Goal: Task Accomplishment & Management: Use online tool/utility

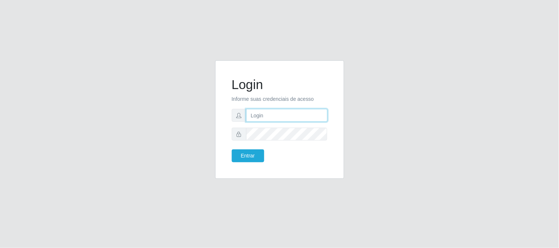
click at [256, 114] on input "text" at bounding box center [286, 115] width 81 height 13
type input "jeisonrede@compras"
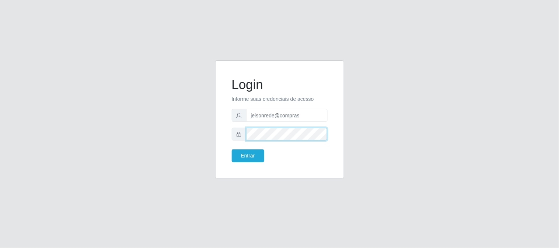
click at [232, 150] on button "Entrar" at bounding box center [248, 156] width 32 height 13
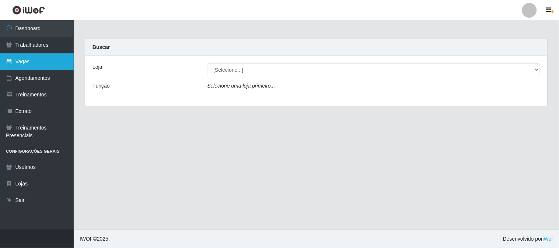
click at [28, 64] on link "Vagas" at bounding box center [37, 61] width 74 height 17
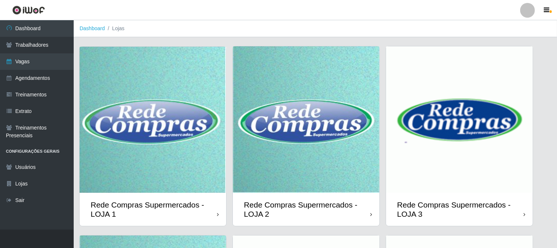
click at [161, 144] on img at bounding box center [153, 120] width 147 height 146
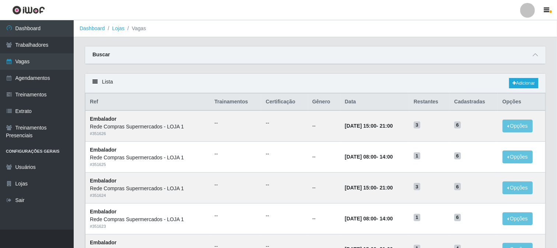
scroll to position [41, 0]
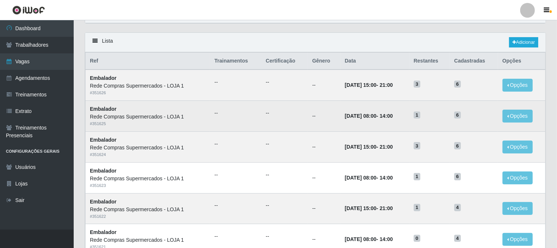
click at [266, 116] on ul "--" at bounding box center [285, 113] width 38 height 8
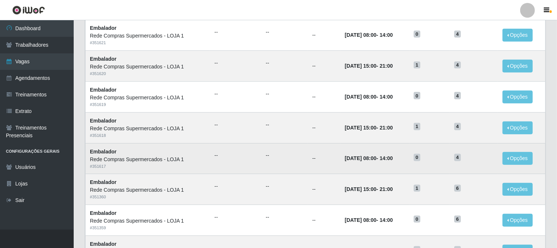
scroll to position [377, 0]
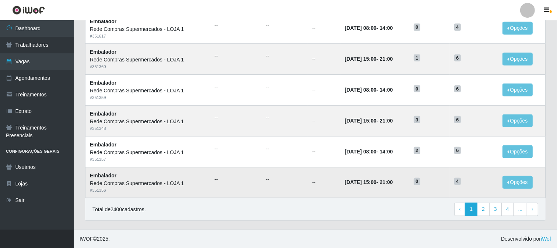
click at [180, 172] on td "Embalador Rede Compras Supermercados - LOJA 1 # 351356" at bounding box center [147, 182] width 125 height 31
click at [481, 214] on link "2" at bounding box center [483, 209] width 13 height 13
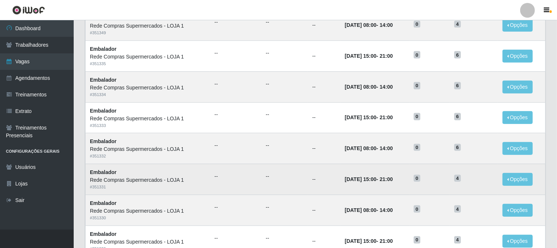
scroll to position [377, 0]
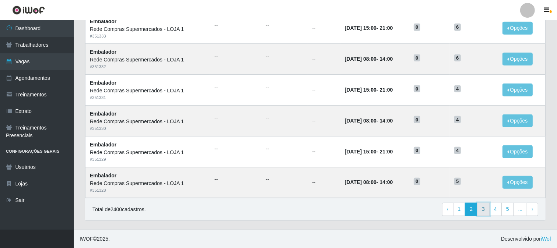
click at [483, 213] on link "3" at bounding box center [483, 209] width 13 height 13
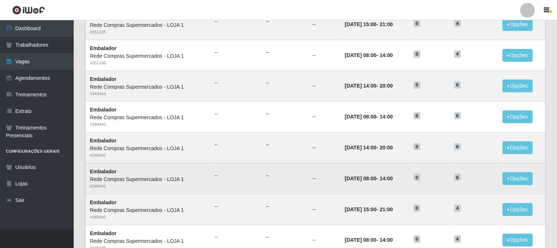
scroll to position [368, 0]
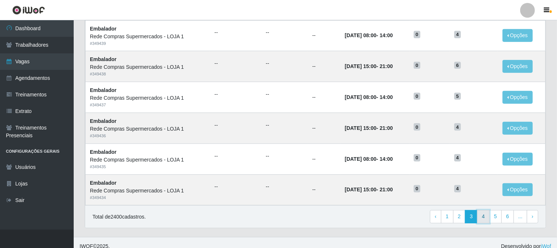
click at [482, 219] on link "4" at bounding box center [483, 216] width 13 height 13
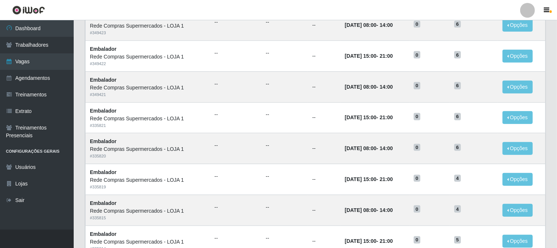
scroll to position [377, 0]
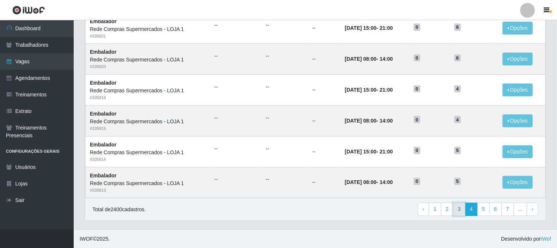
click at [456, 210] on link "3" at bounding box center [459, 209] width 13 height 13
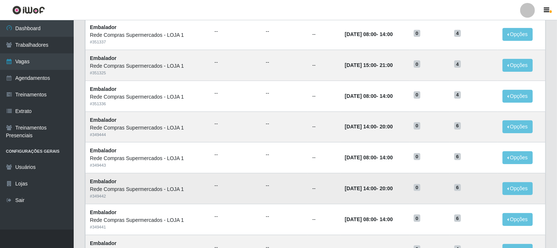
scroll to position [164, 0]
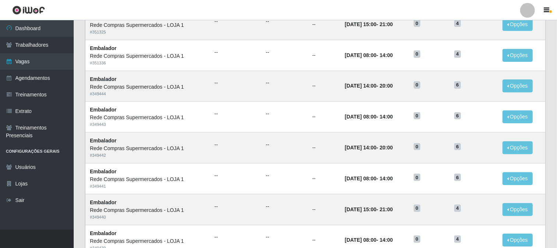
click at [536, 9] on link at bounding box center [528, 10] width 22 height 15
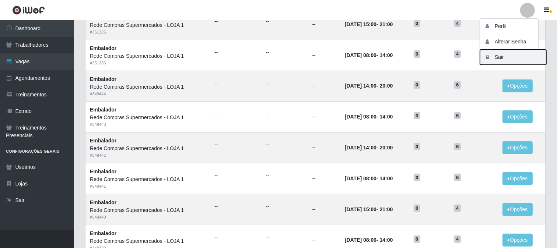
click at [506, 57] on button "Sair" at bounding box center [513, 57] width 66 height 15
